Goal: Communication & Community: Answer question/provide support

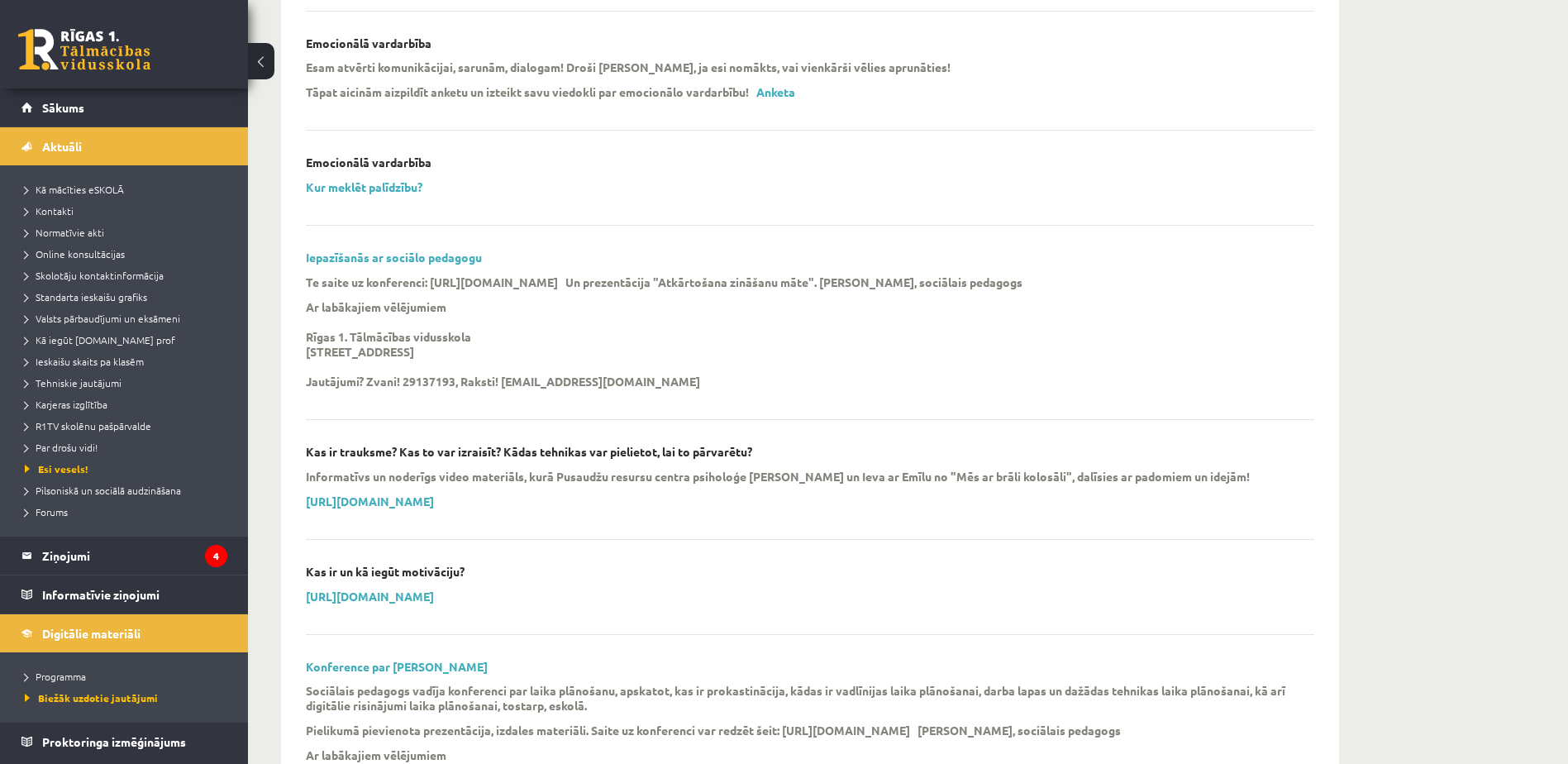
scroll to position [1157, 0]
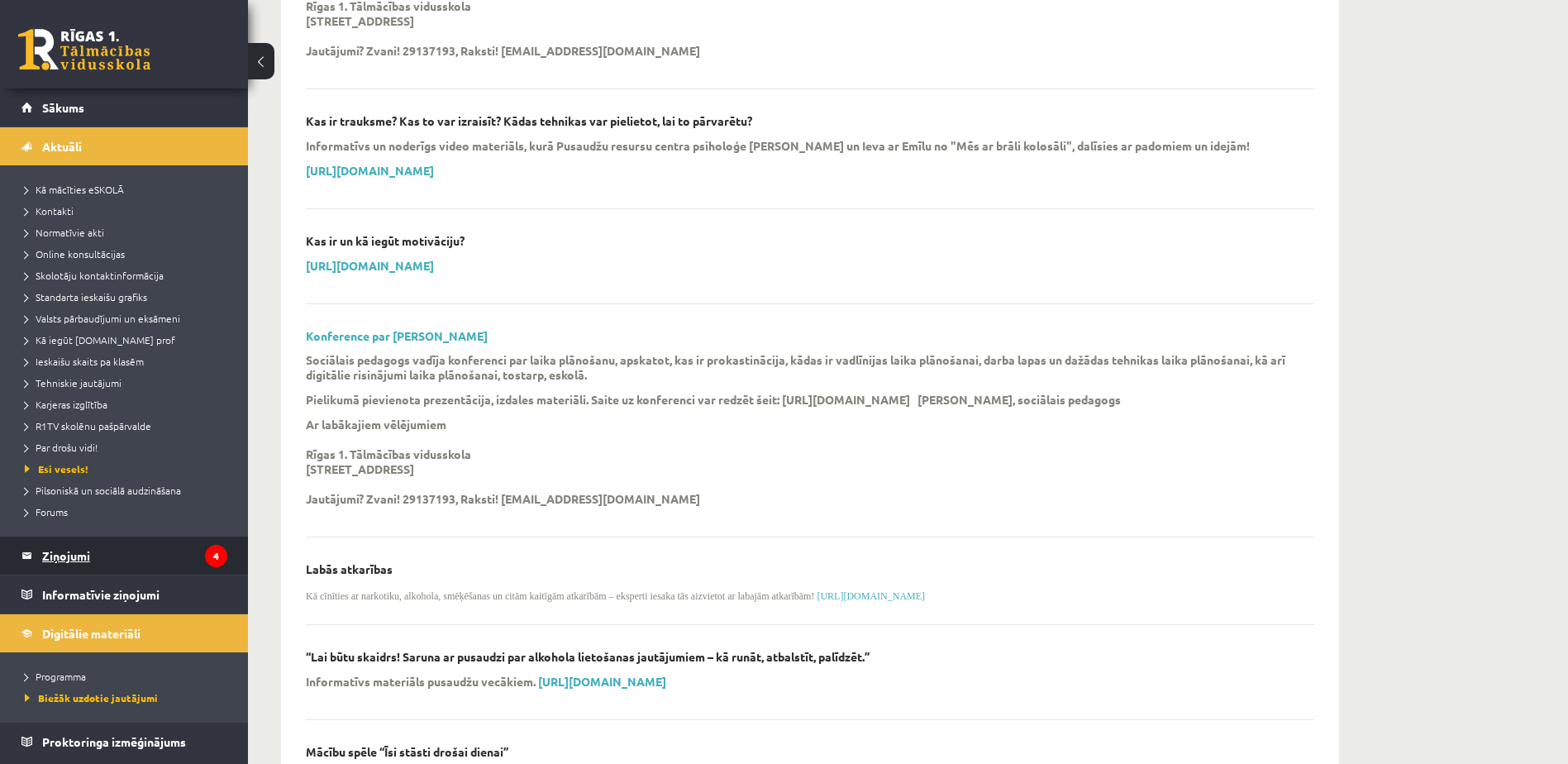
click at [103, 558] on legend "Ziņojumi 4" at bounding box center [134, 556] width 186 height 38
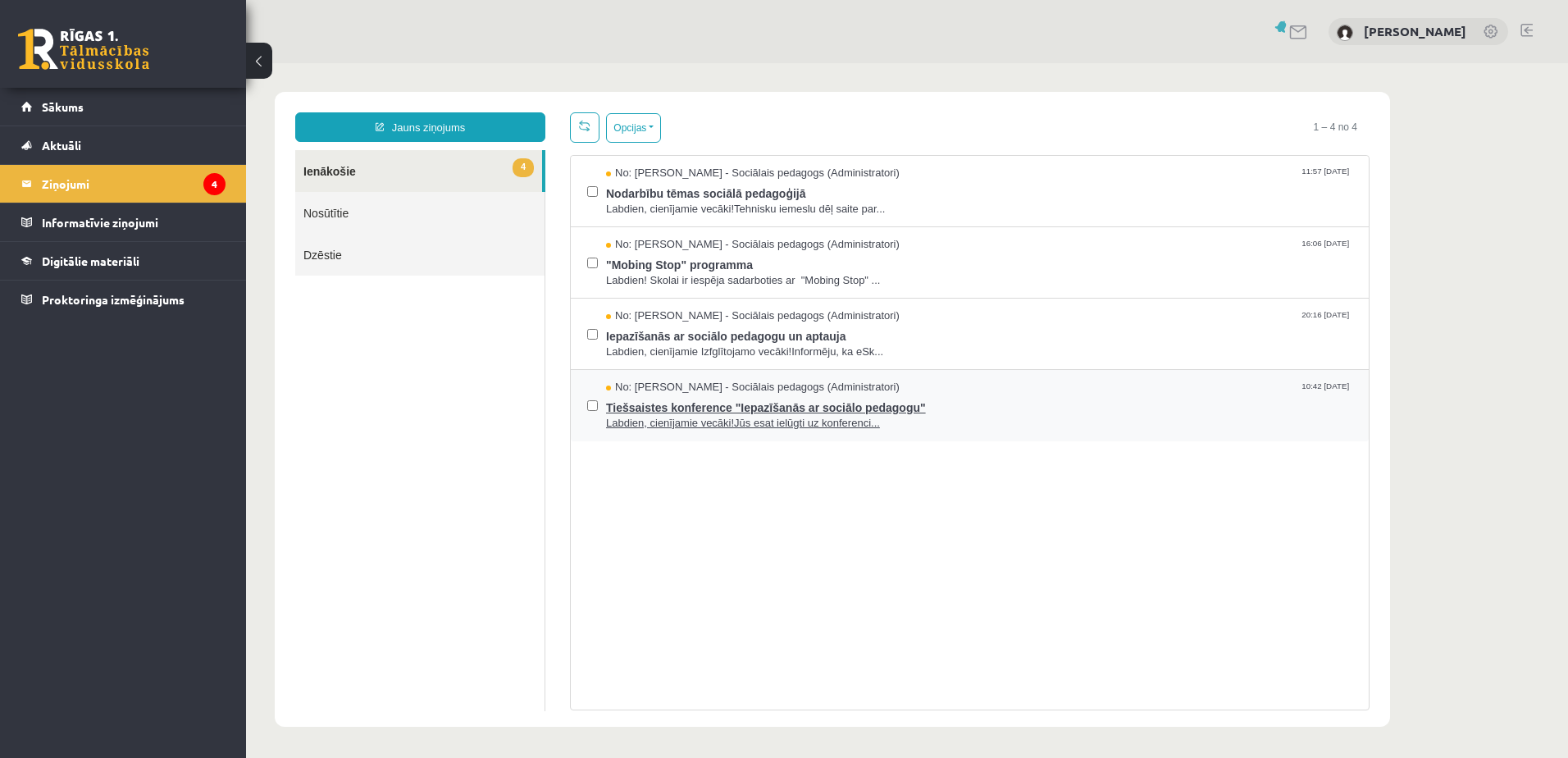
click at [678, 415] on span "Labdien, cienījamie vecāki!Jūs esat ielūgti uz konferenci..." at bounding box center [979, 423] width 746 height 16
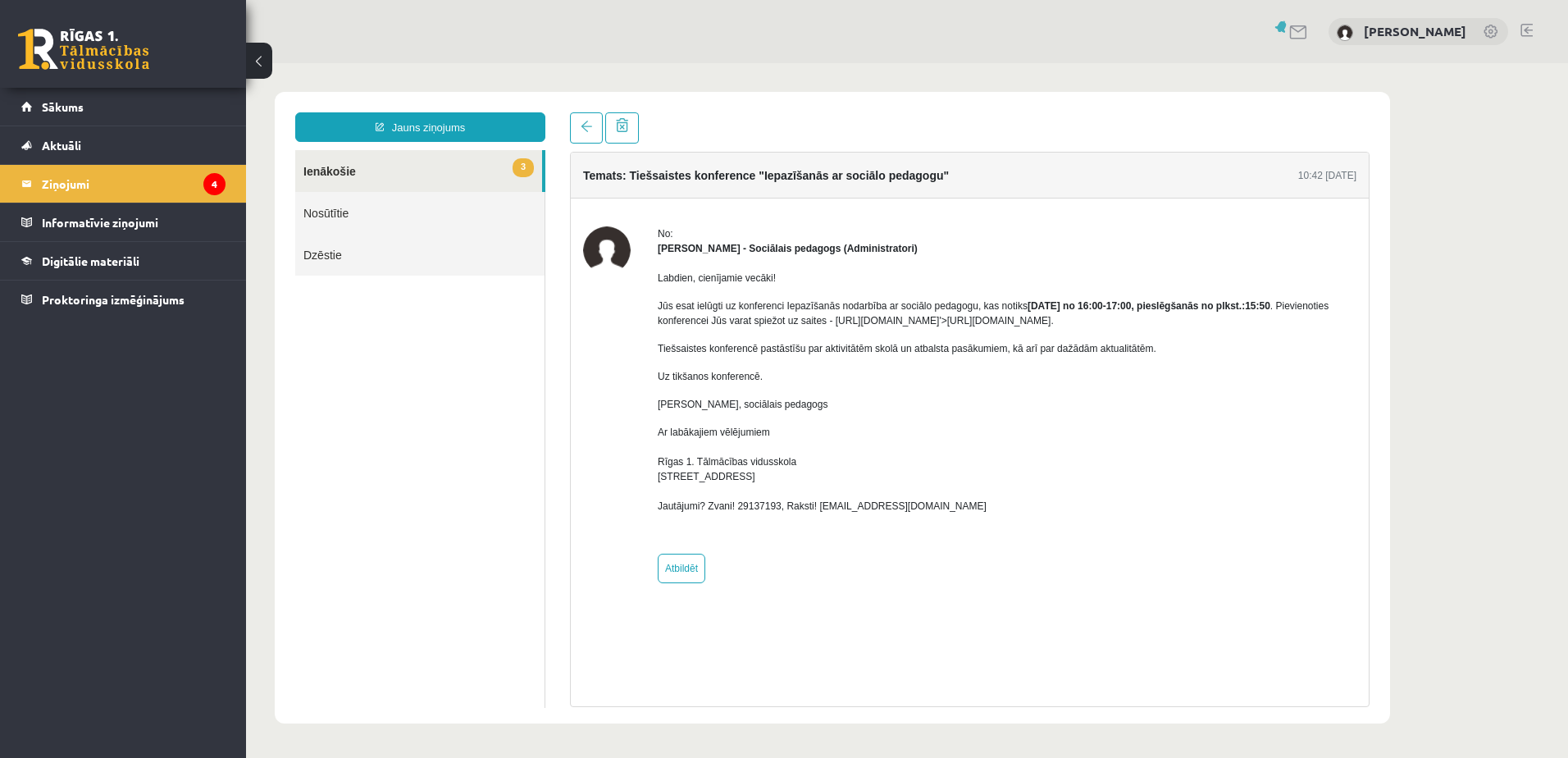
click at [348, 167] on link "3 Ienākošie" at bounding box center [418, 171] width 246 height 42
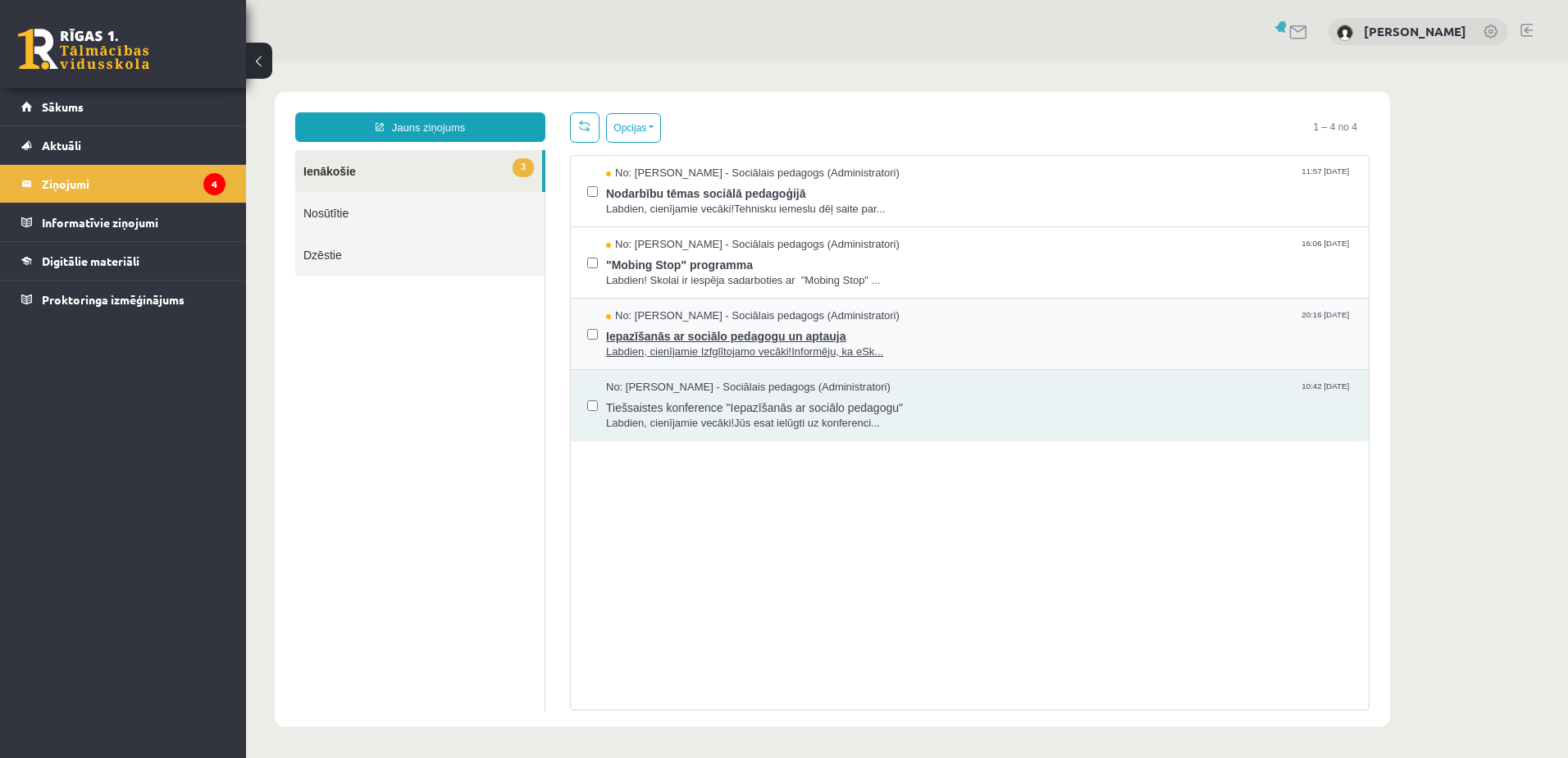
click at [747, 341] on span "Iepazīšanās ar sociālo pedagogu un aptauja" at bounding box center [979, 334] width 746 height 21
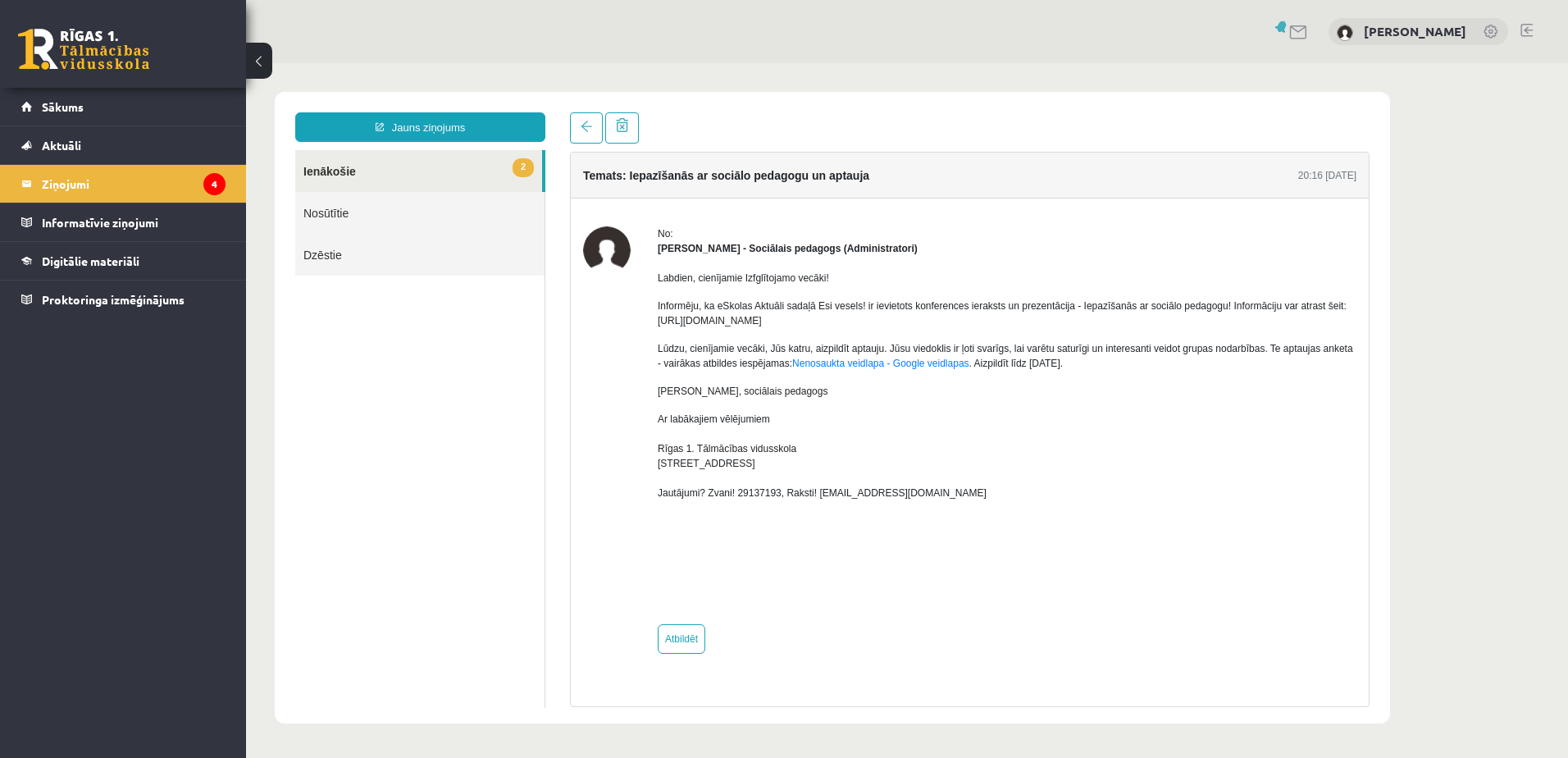
click at [441, 177] on link "2 Ienākošie" at bounding box center [418, 171] width 246 height 42
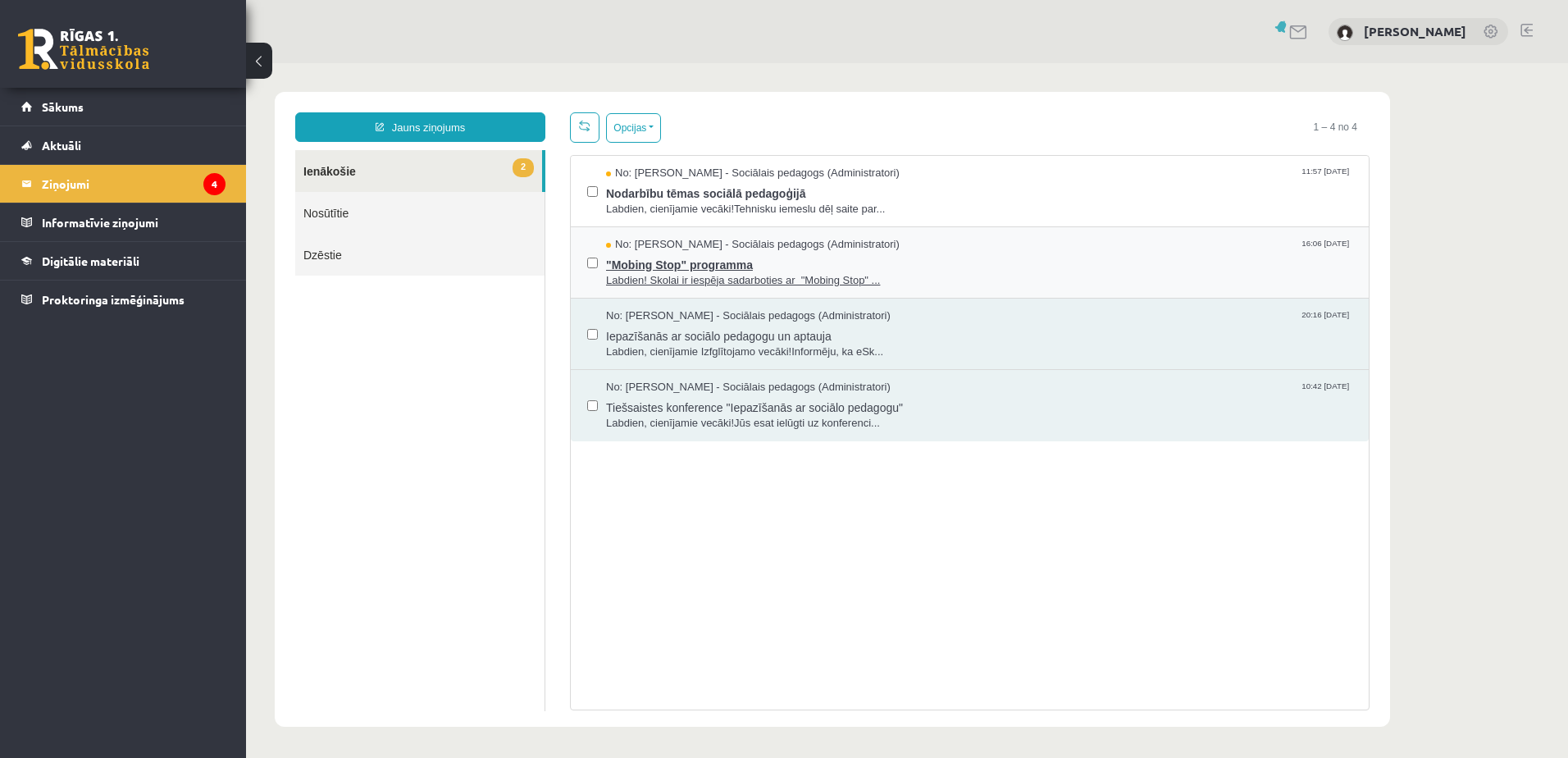
click at [700, 278] on span "Labdien! Skolai ir iespēja sadarboties ar "Mobing Stop" ..." at bounding box center [979, 280] width 746 height 16
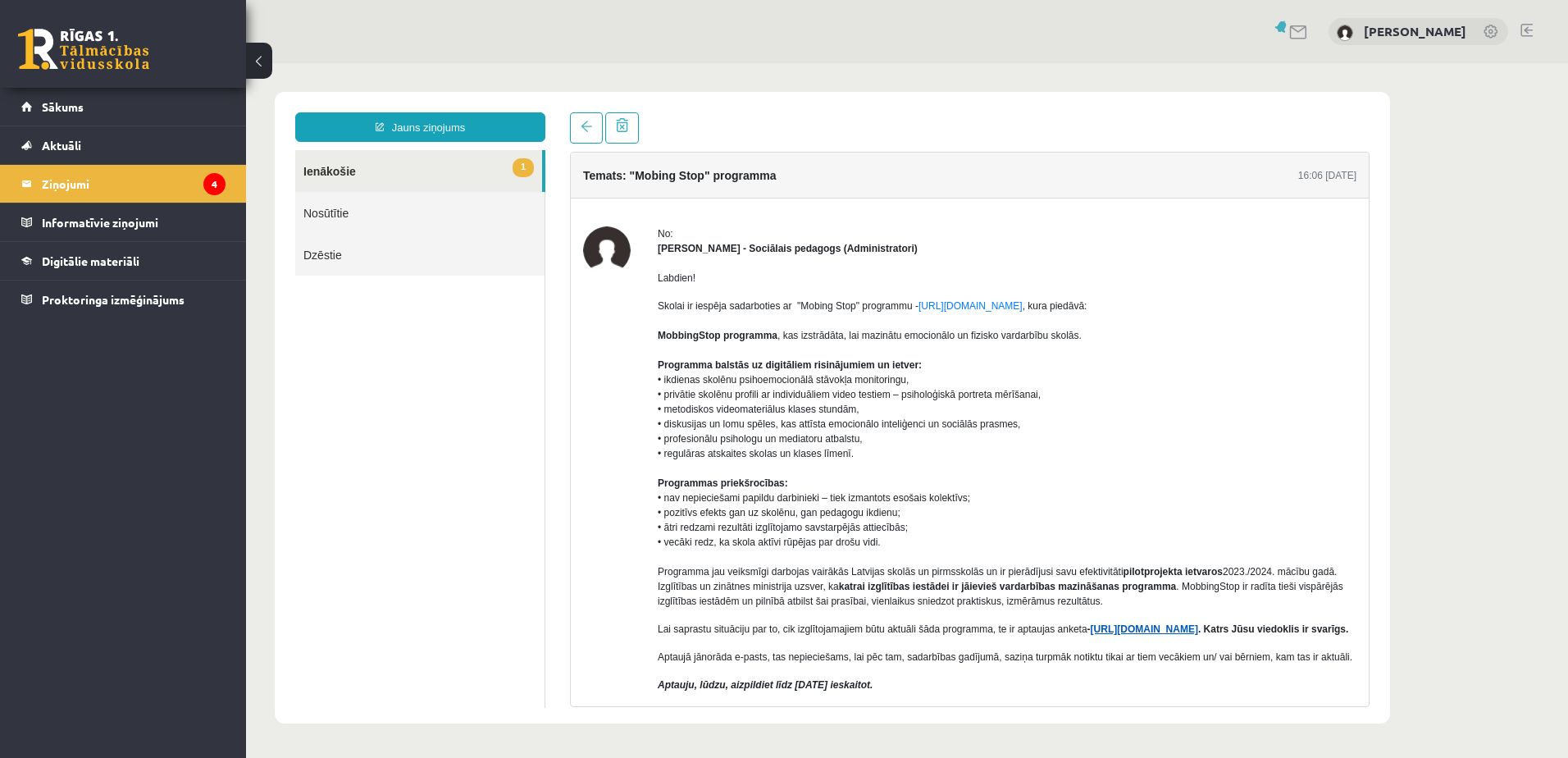
click at [1157, 631] on link "https://forms.gle/7MhE2q1y46F54uuf6" at bounding box center [1144, 629] width 108 height 11
click at [354, 170] on link "1 Ienākošie" at bounding box center [418, 171] width 246 height 42
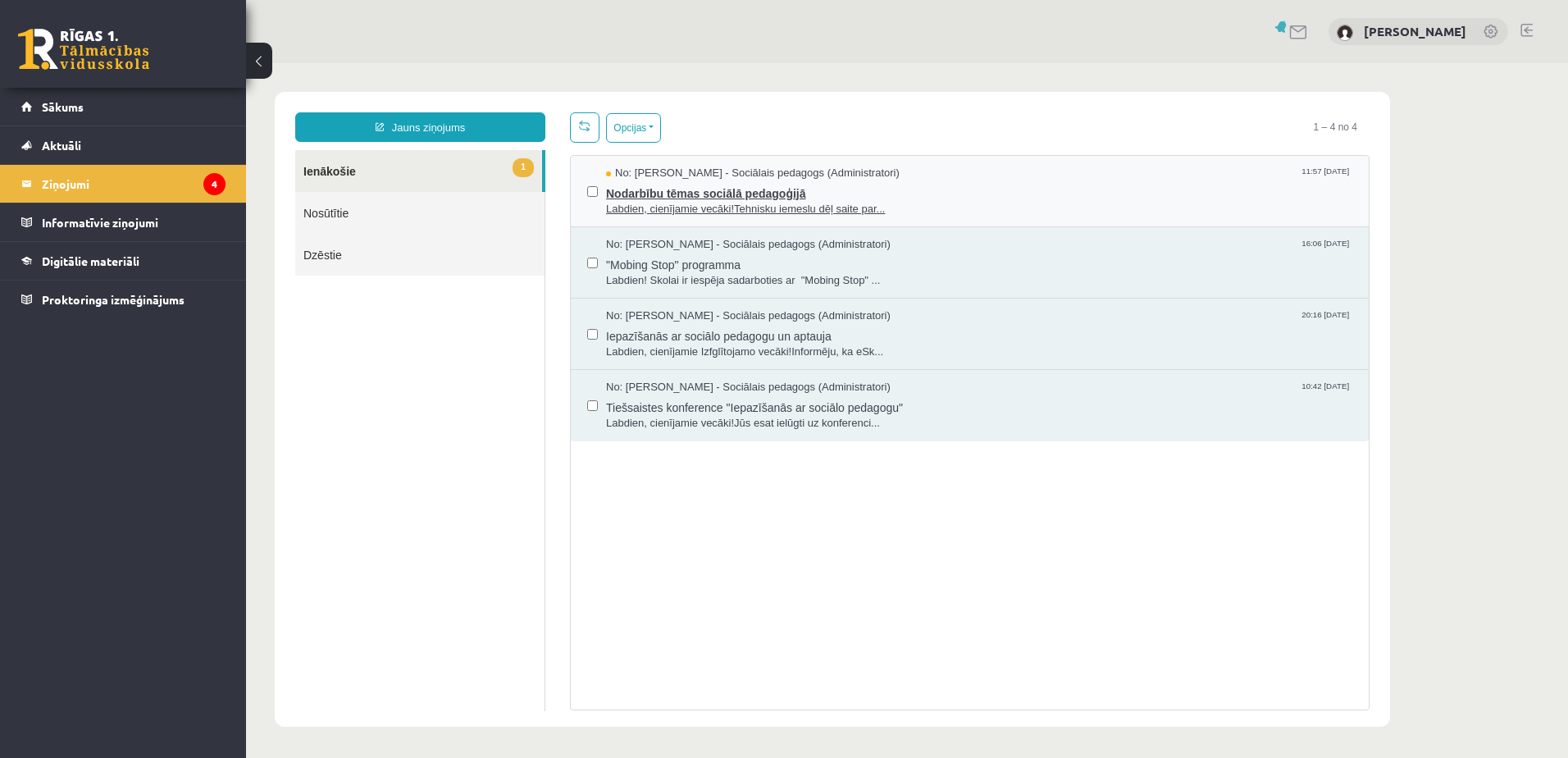
click at [715, 205] on span "Labdien, cienījamie vecāki!Tehnisku iemeslu dēļ saite par..." at bounding box center [979, 210] width 746 height 16
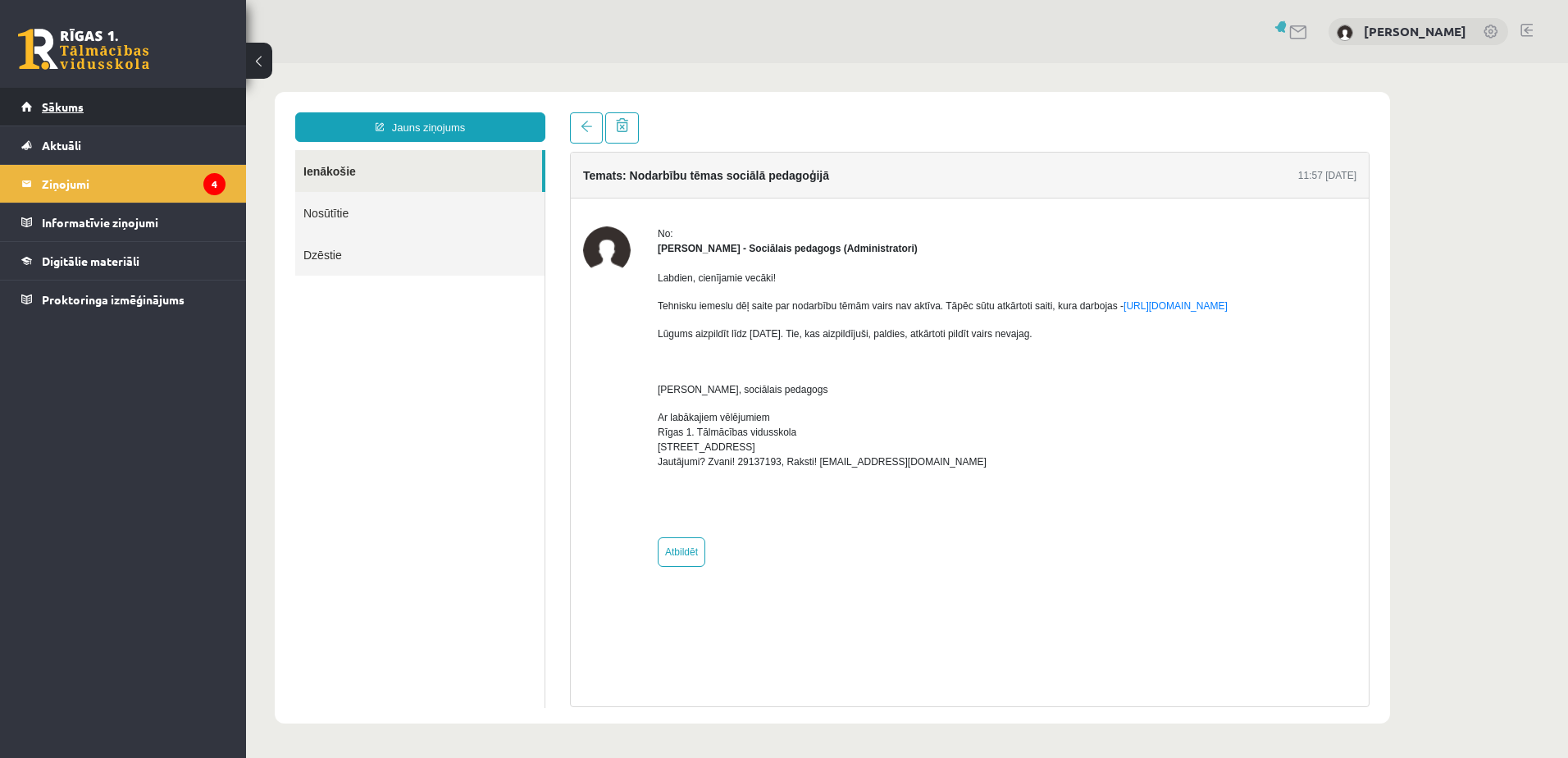
click at [146, 117] on link "Sākums" at bounding box center [124, 107] width 204 height 38
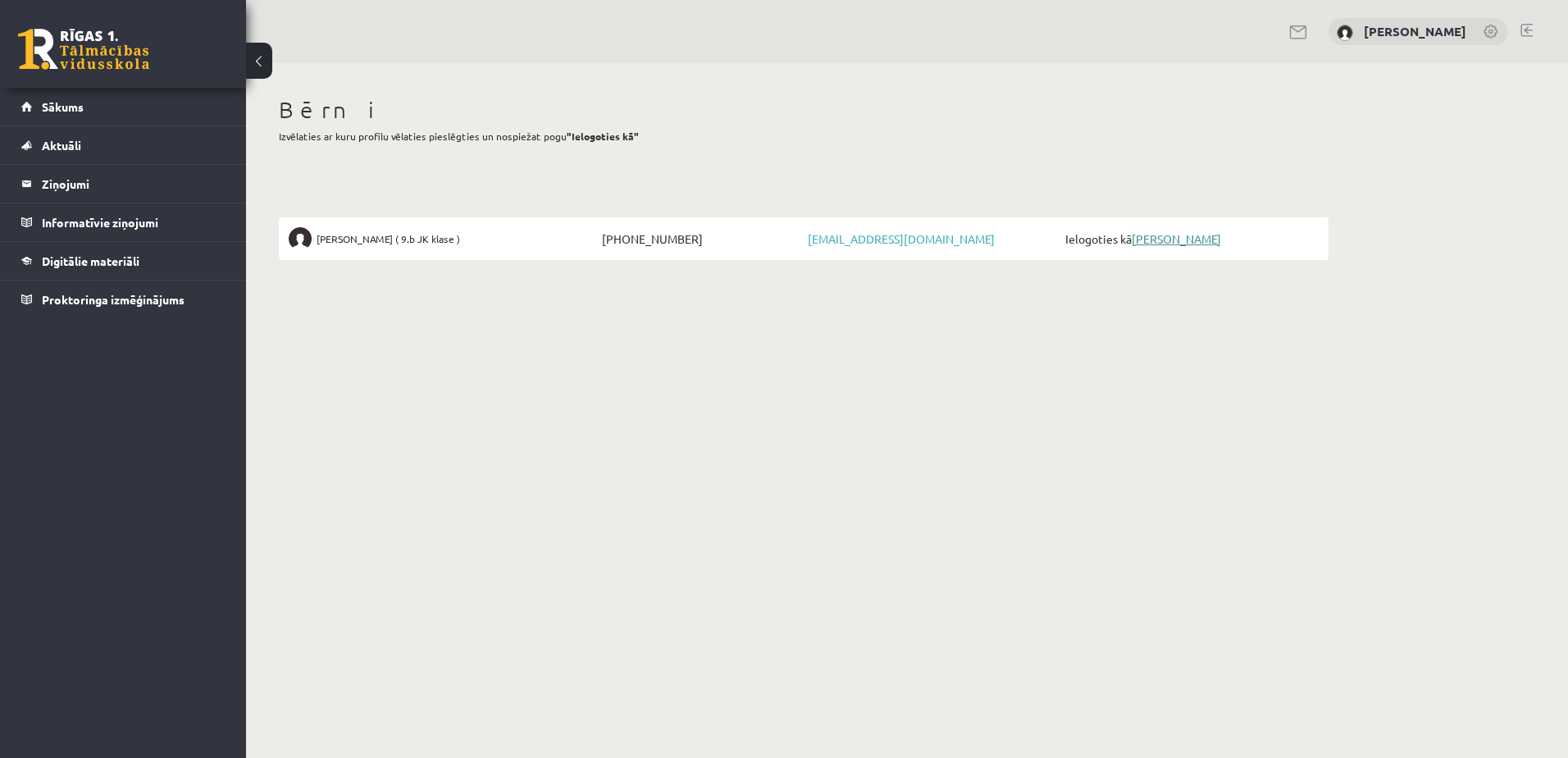
click at [1167, 241] on link "[PERSON_NAME]" at bounding box center [1176, 239] width 90 height 15
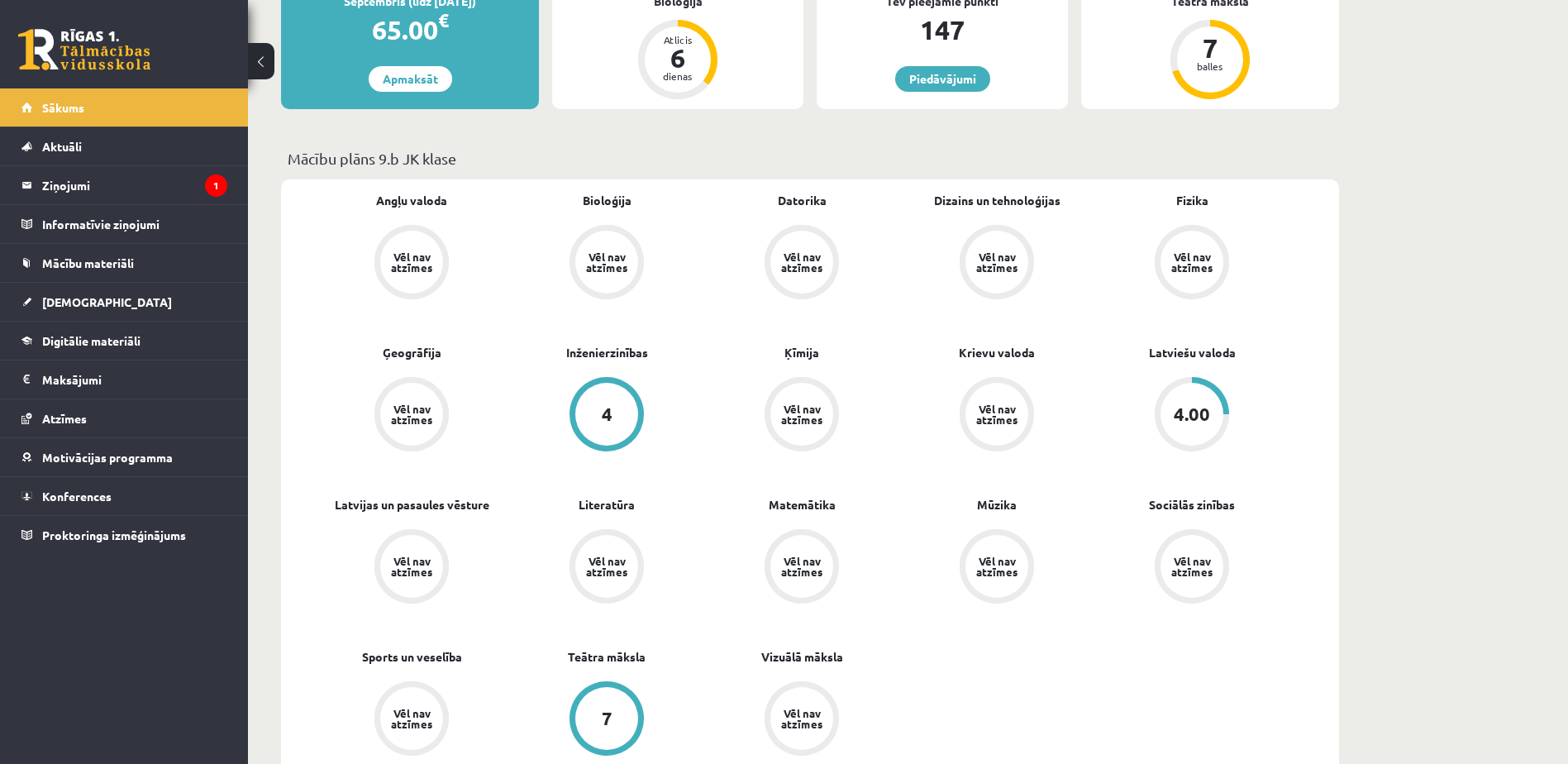
scroll to position [83, 0]
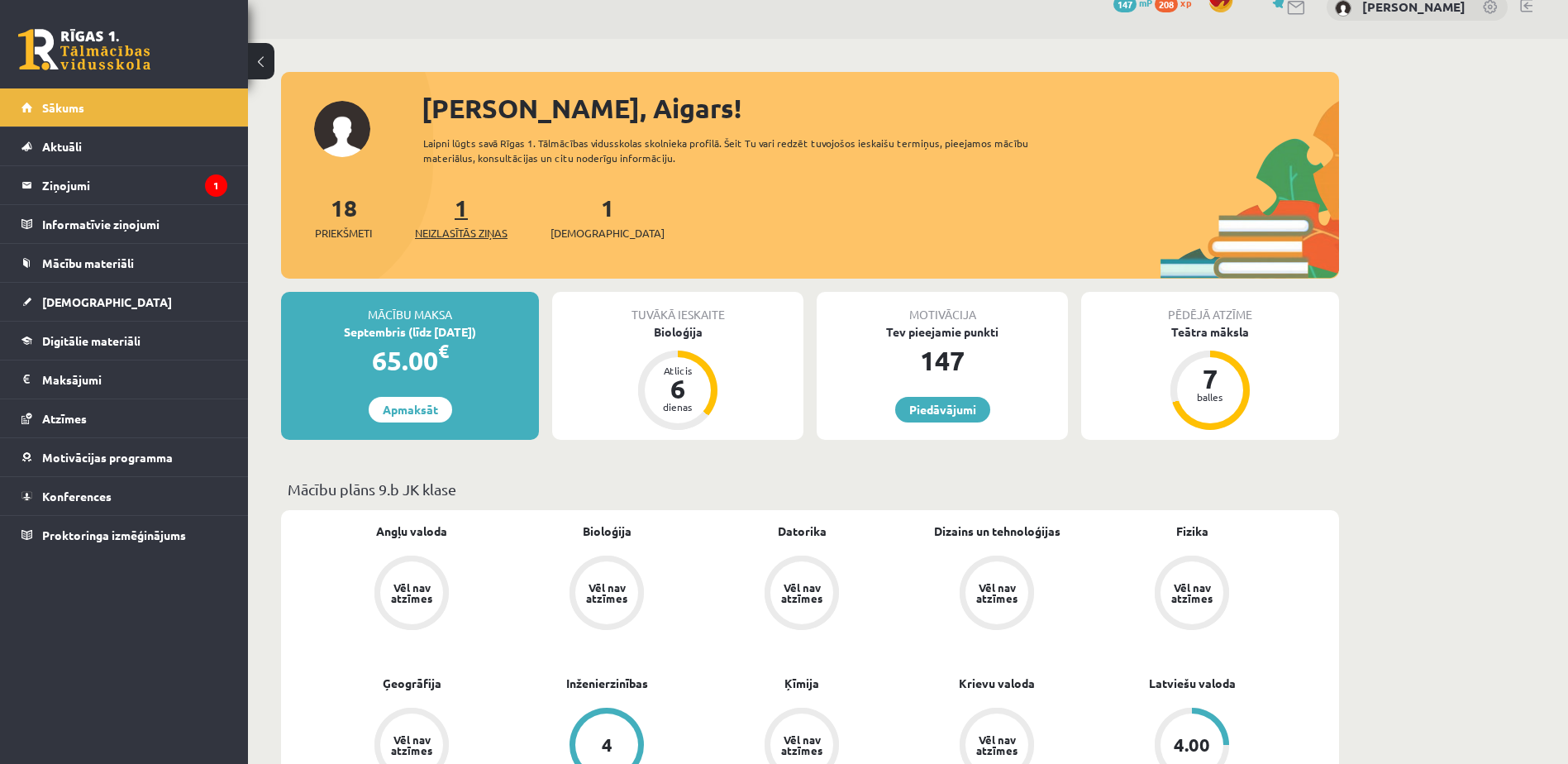
click at [457, 228] on span "Neizlasītās ziņas" at bounding box center [461, 232] width 92 height 16
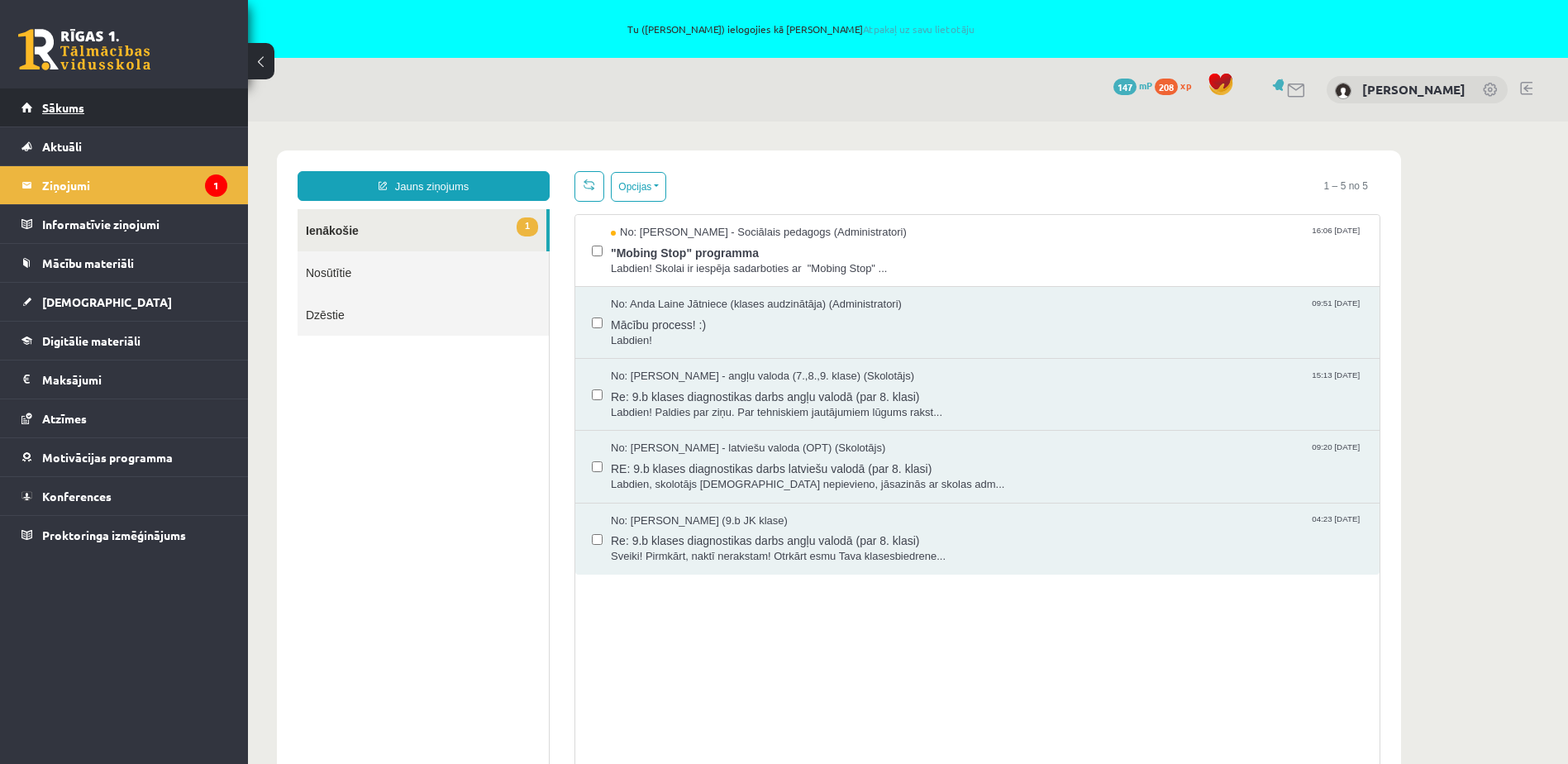
click at [101, 108] on link "Sākums" at bounding box center [125, 108] width 206 height 38
